Goal: Transaction & Acquisition: Purchase product/service

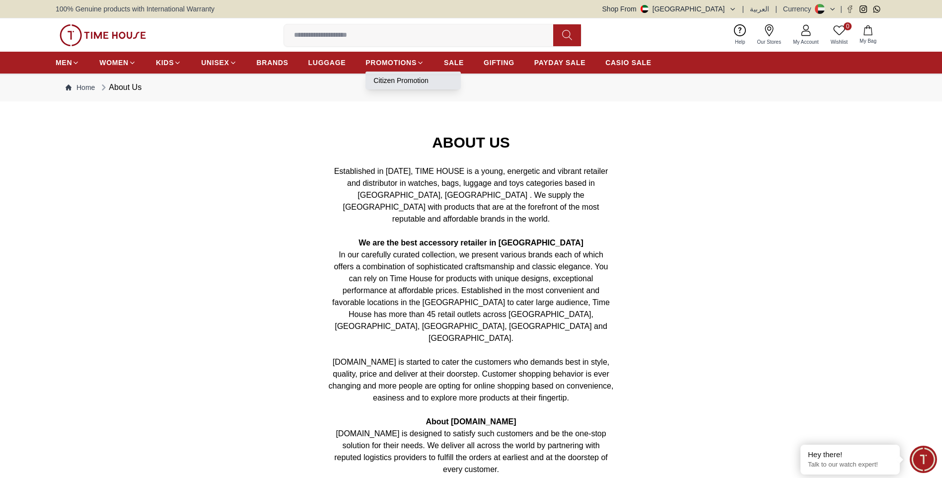
click at [398, 77] on link "Citizen Promotion" at bounding box center [412, 80] width 79 height 10
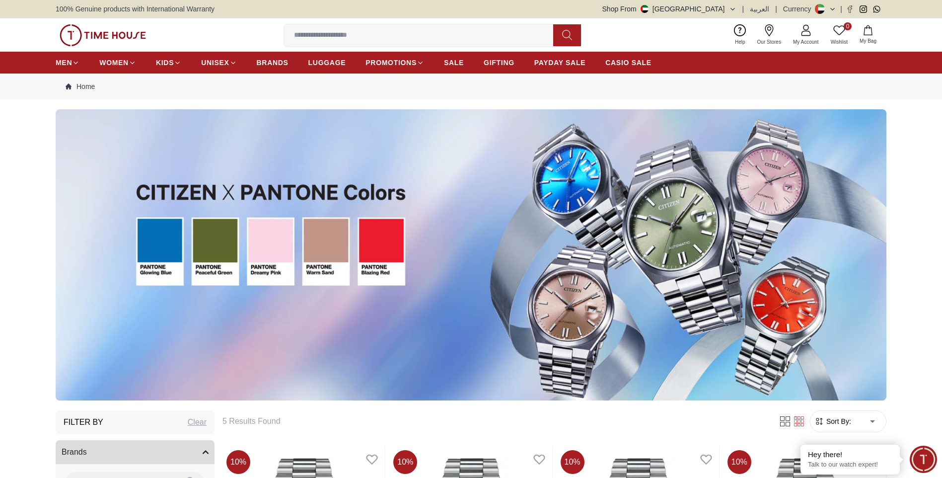
click at [213, 241] on img at bounding box center [471, 254] width 831 height 291
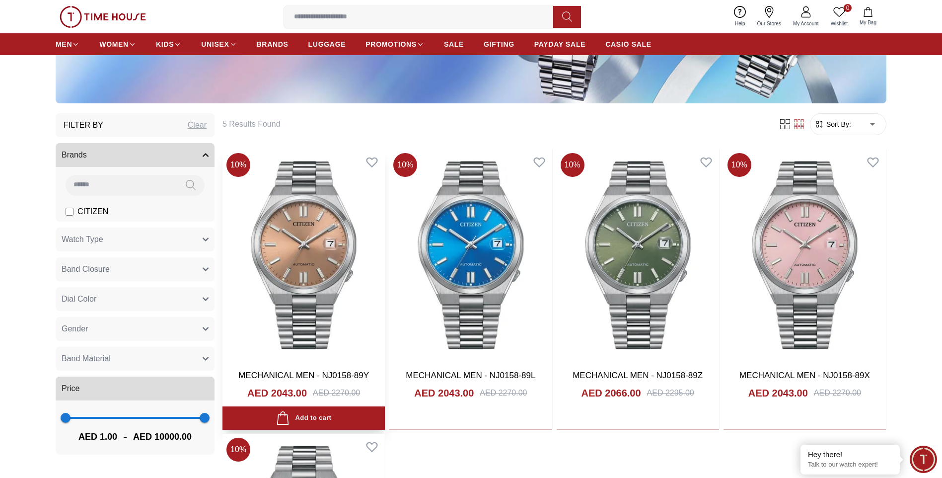
scroll to position [298, 0]
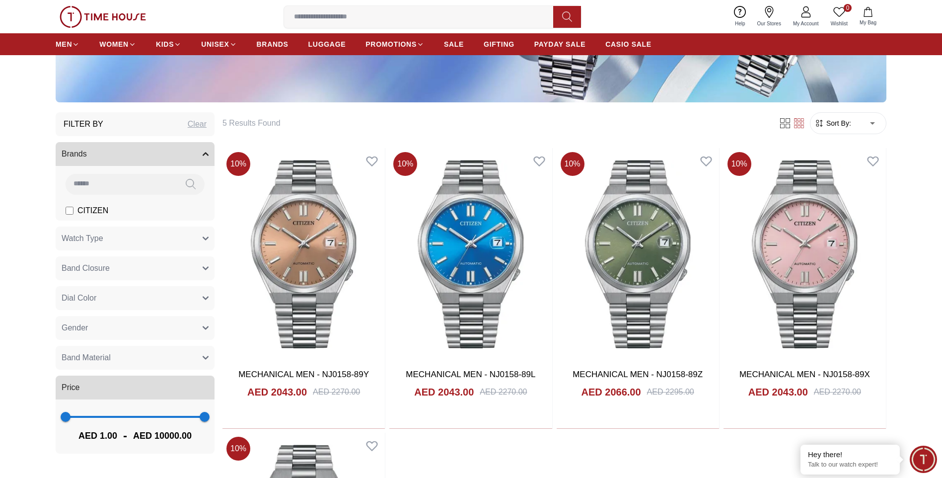
click at [202, 235] on button "Watch Type" at bounding box center [135, 238] width 159 height 24
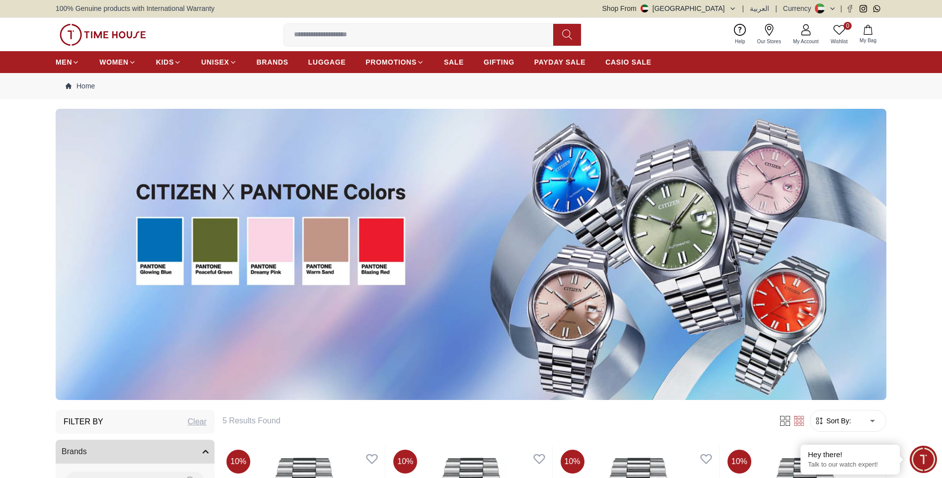
scroll to position [0, 0]
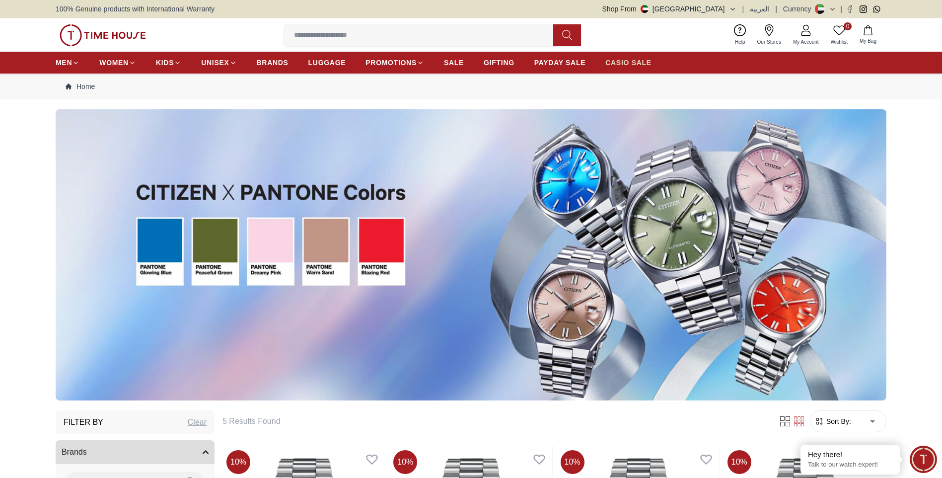
click at [629, 59] on span "CASIO SALE" at bounding box center [628, 63] width 46 height 10
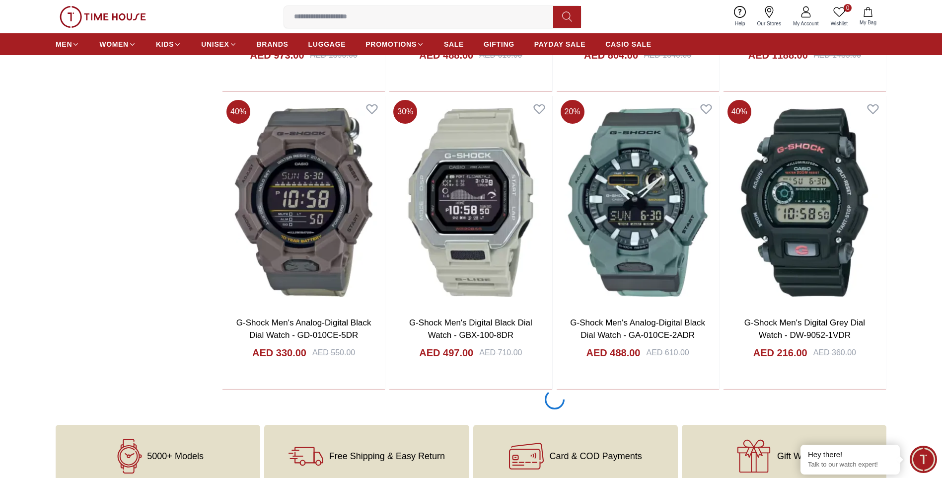
scroll to position [1490, 0]
